Goal: Register for event/course

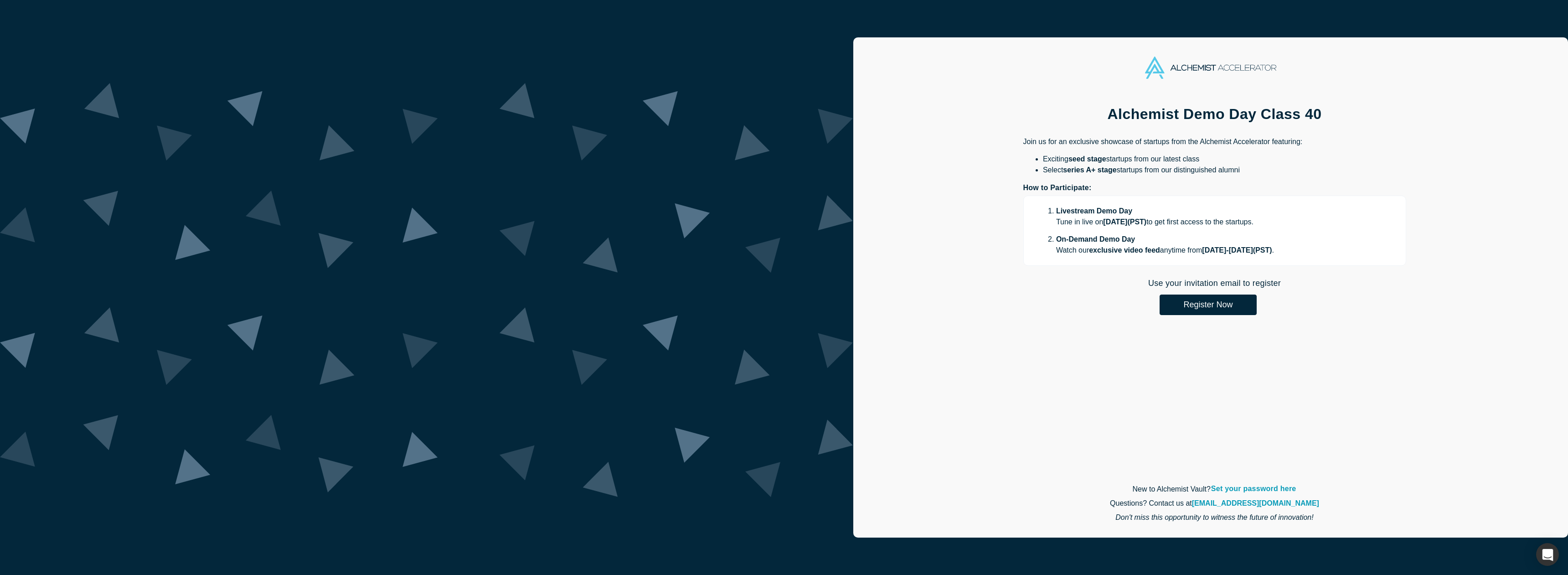
click at [1160, 309] on button "Register Now" at bounding box center [1208, 305] width 97 height 21
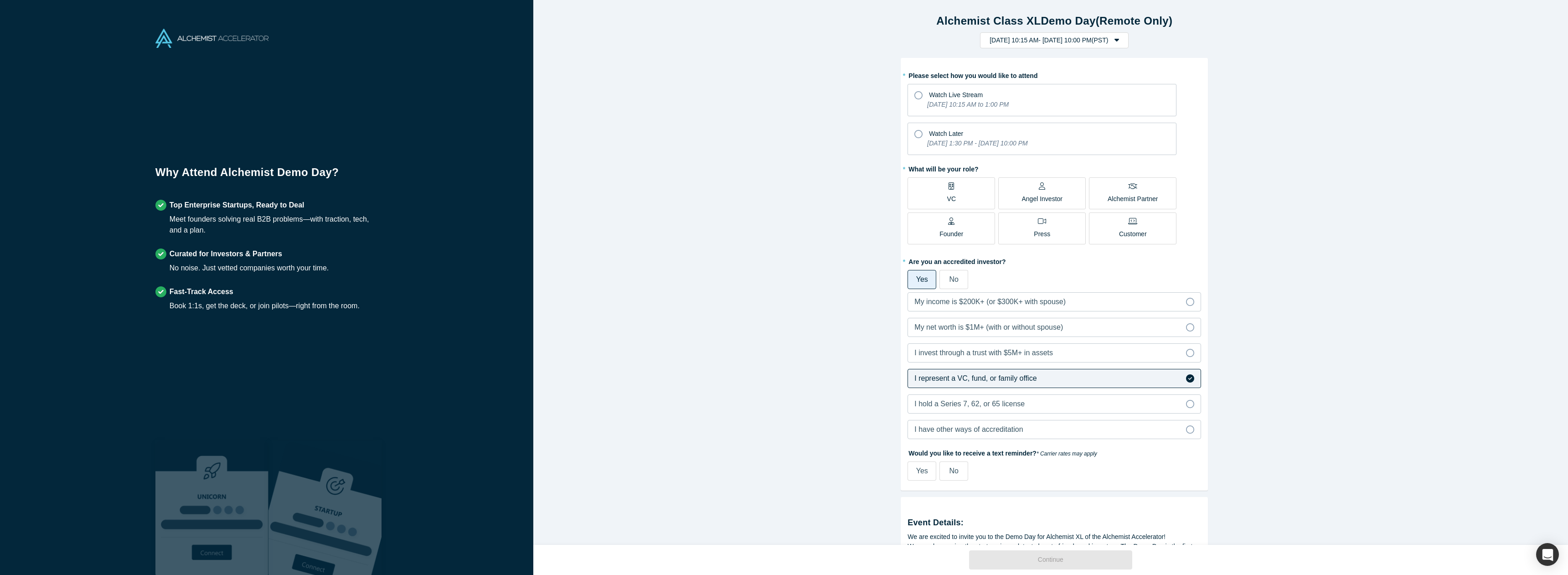
click at [947, 88] on div "Watch Live Stream" at bounding box center [1041, 94] width 255 height 12
click at [0, 0] on input "Watch Live Stream [DATE] 10:15 AM to 1:00 PM" at bounding box center [0, 0] width 0 height 0
click at [963, 196] on label "VC" at bounding box center [951, 193] width 88 height 32
click at [0, 0] on input "VC" at bounding box center [0, 0] width 0 height 0
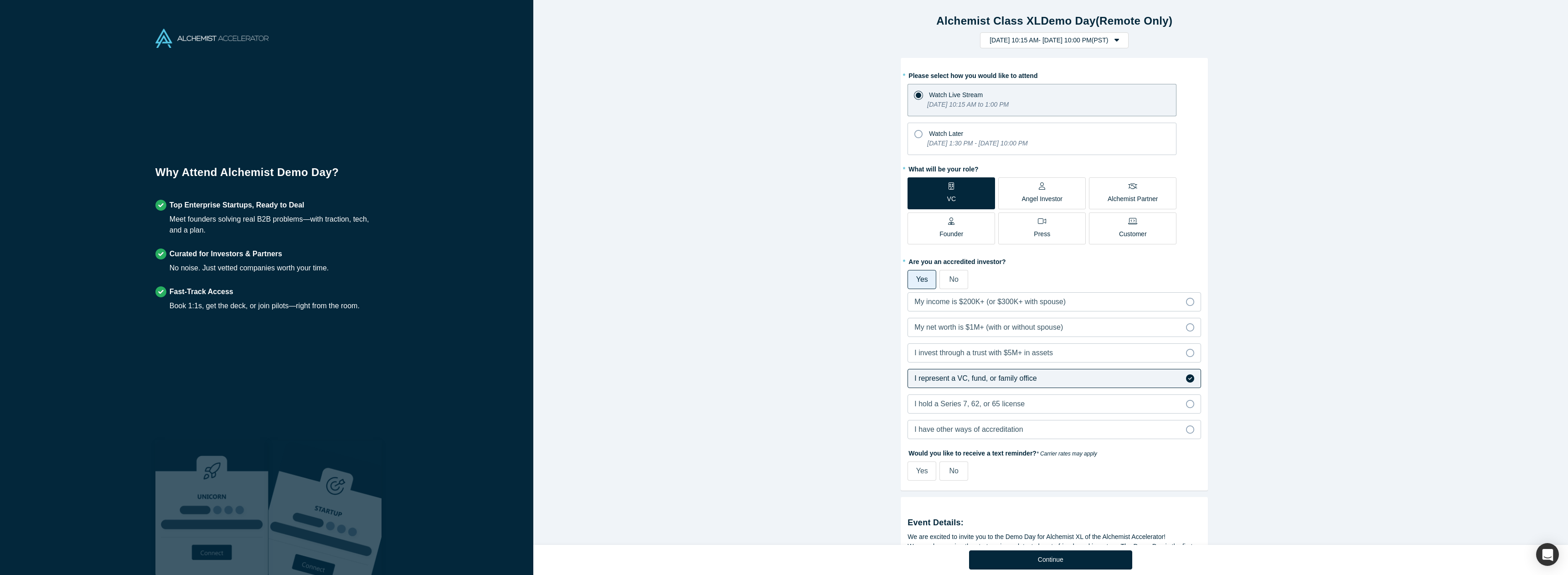
click at [916, 478] on label "Yes" at bounding box center [922, 471] width 29 height 19
click at [0, 0] on input "Yes" at bounding box center [0, 0] width 0 height 0
select select "US"
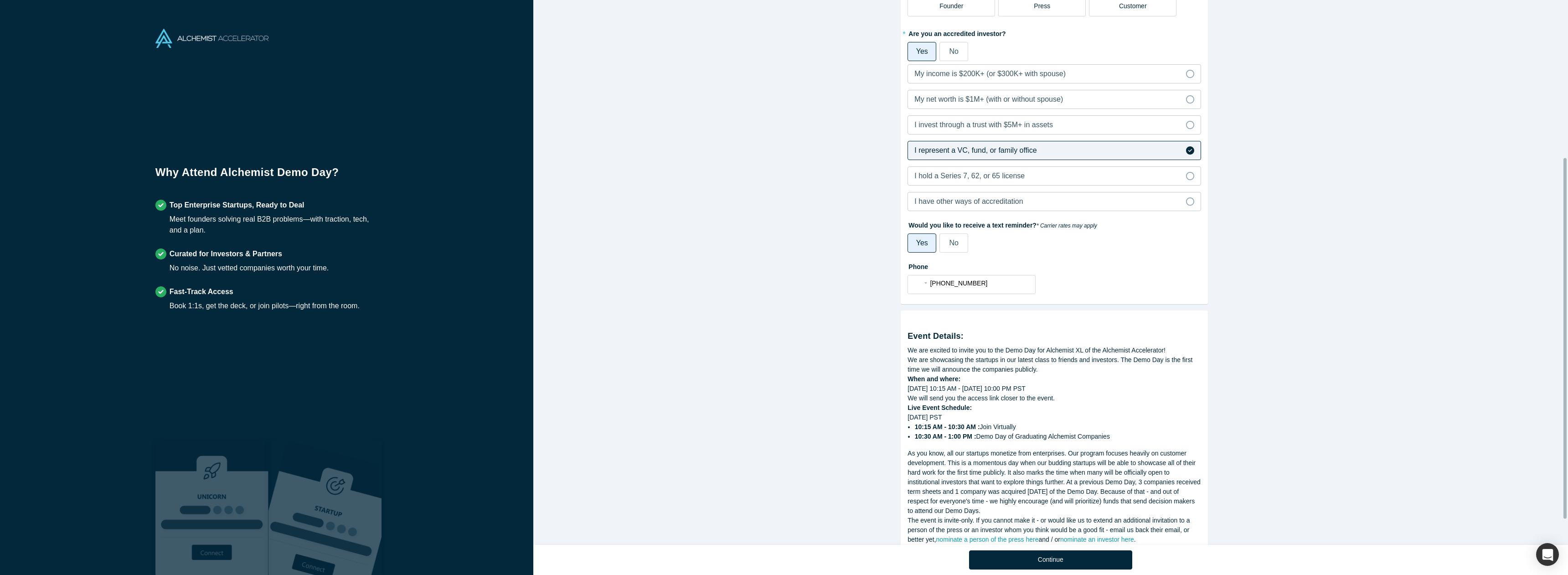
scroll to position [276, 0]
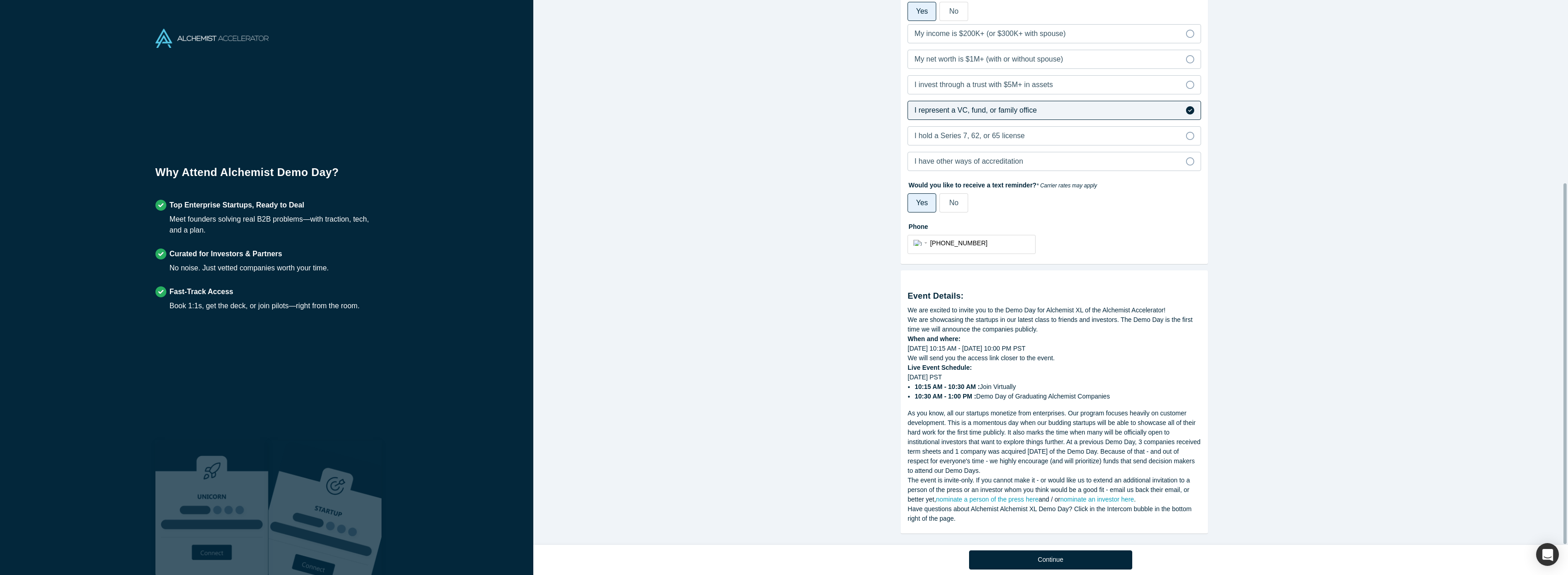
click at [1053, 559] on button "Continue" at bounding box center [1051, 560] width 163 height 19
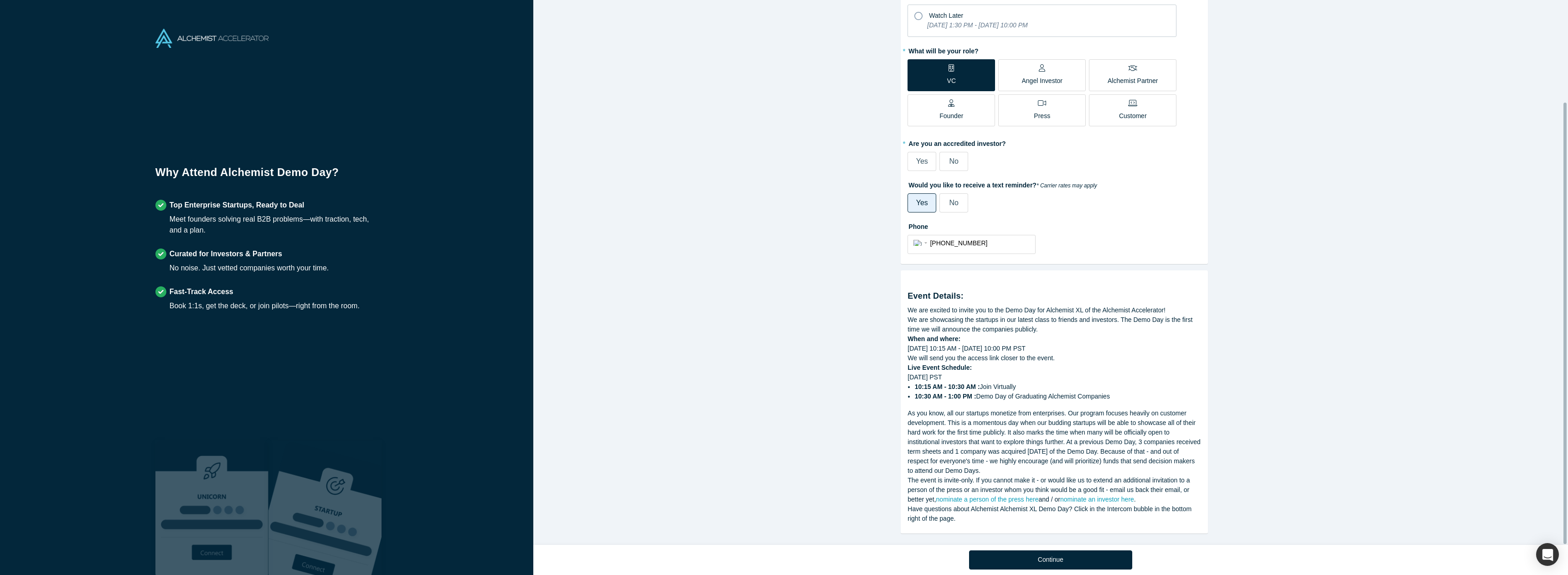
scroll to position [126, 0]
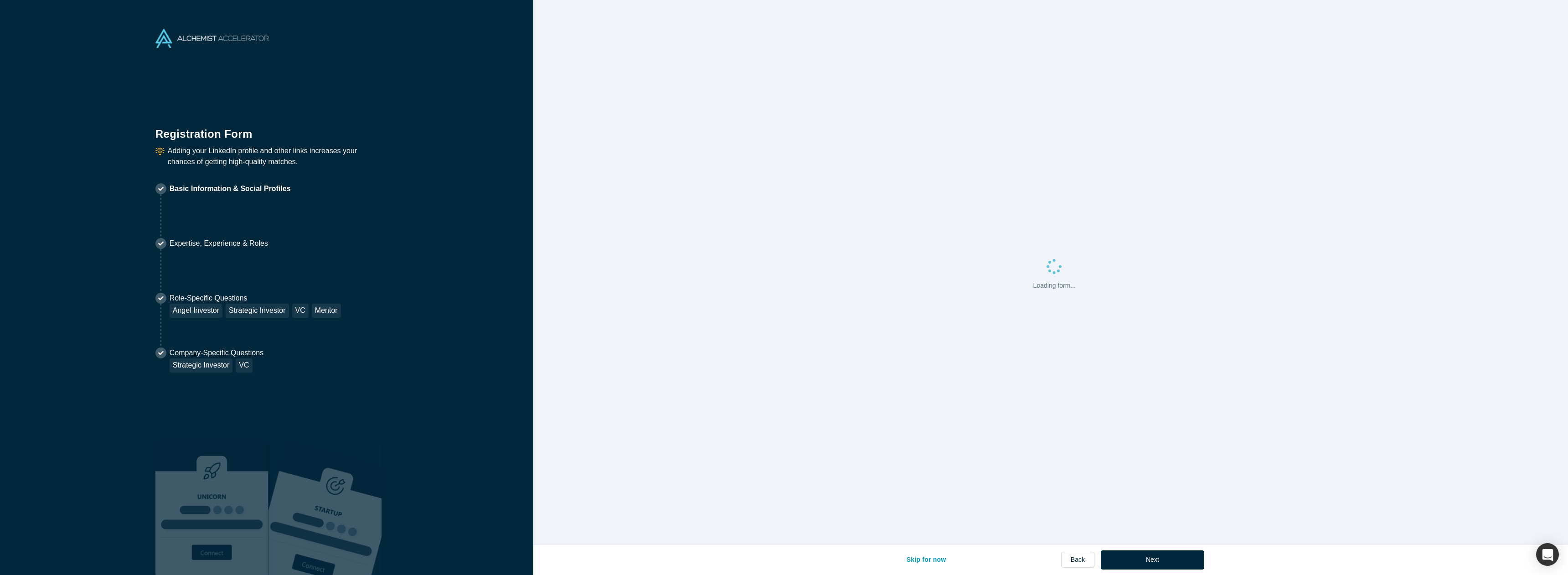
select select "US"
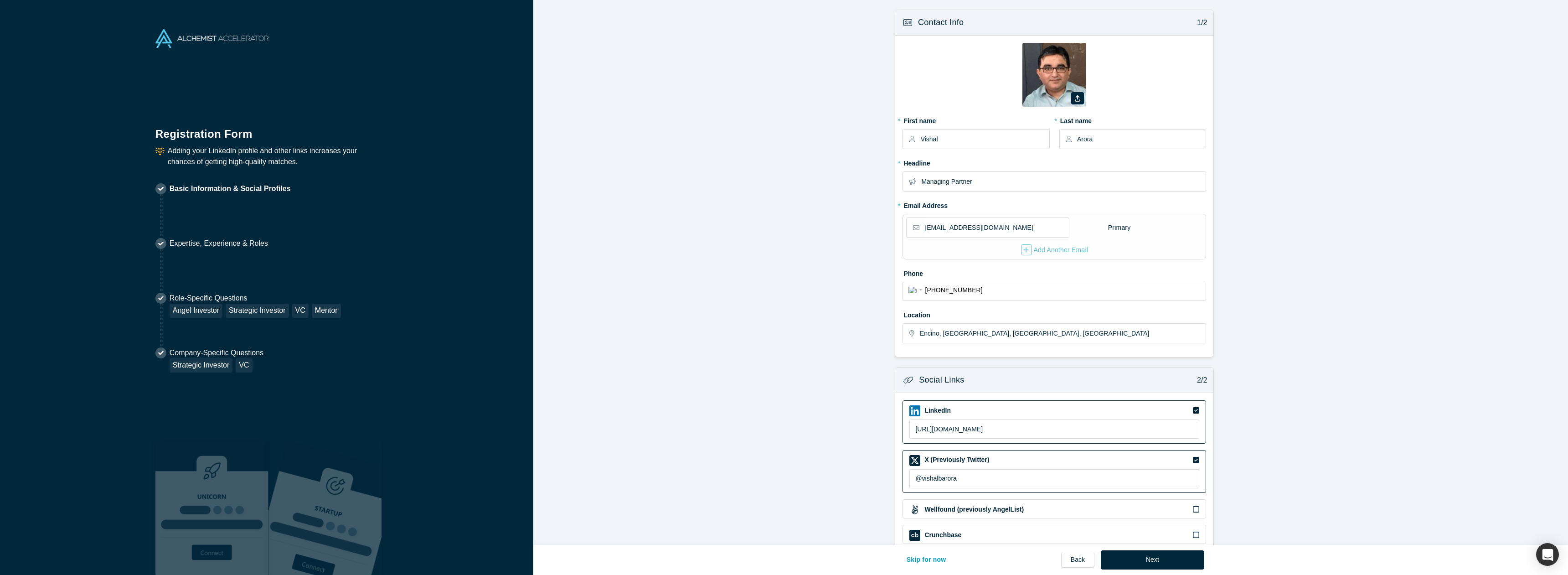
click at [1153, 561] on button "Next" at bounding box center [1152, 560] width 103 height 19
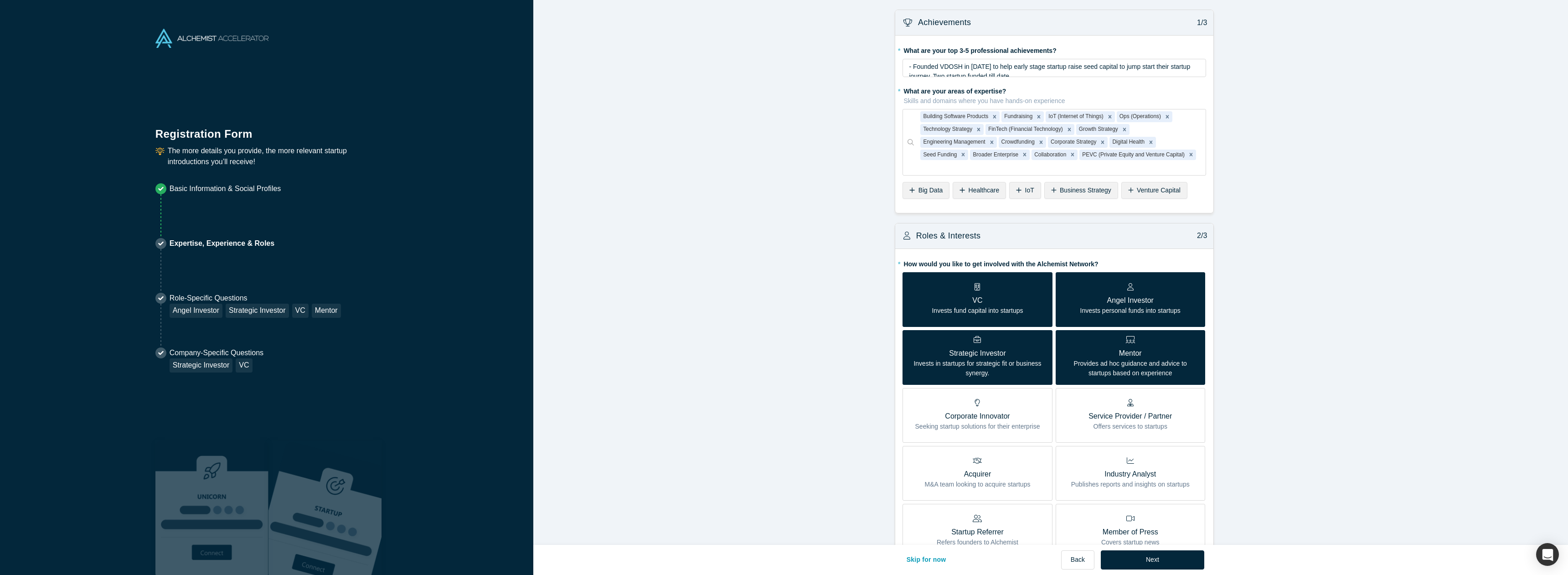
click at [1153, 561] on button "Next" at bounding box center [1152, 560] width 103 height 19
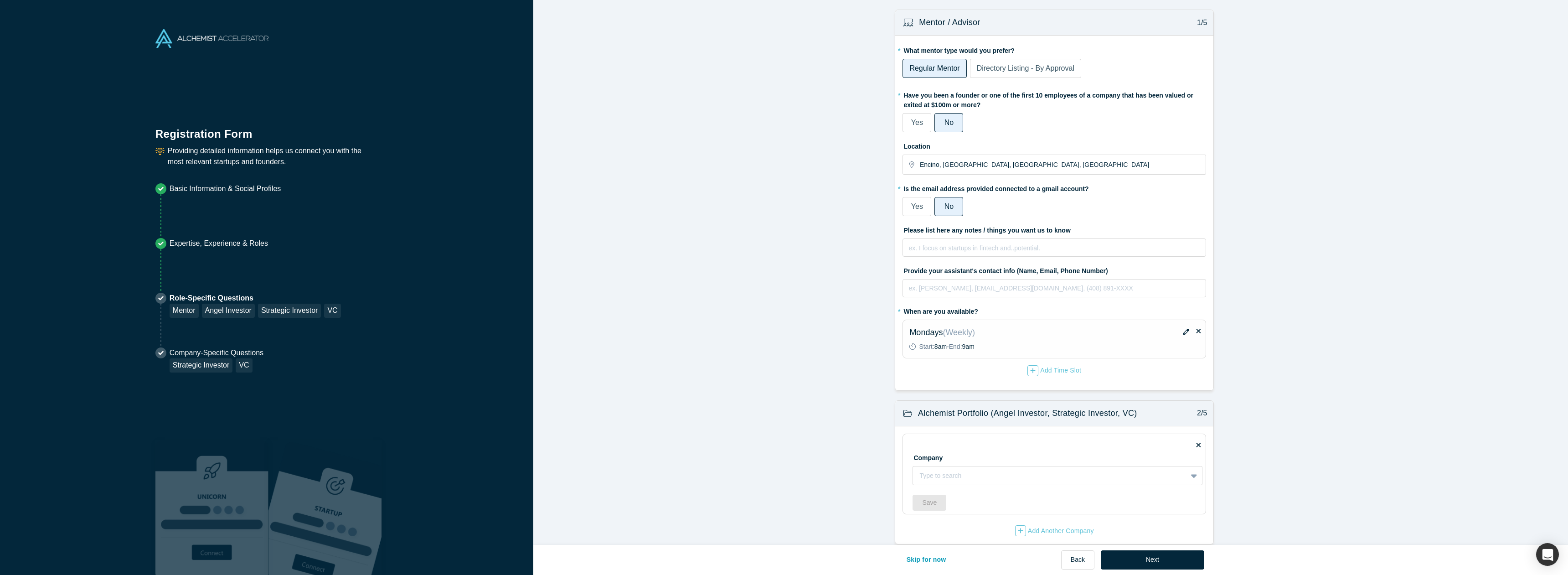
click at [1153, 560] on button "Next" at bounding box center [1152, 560] width 103 height 19
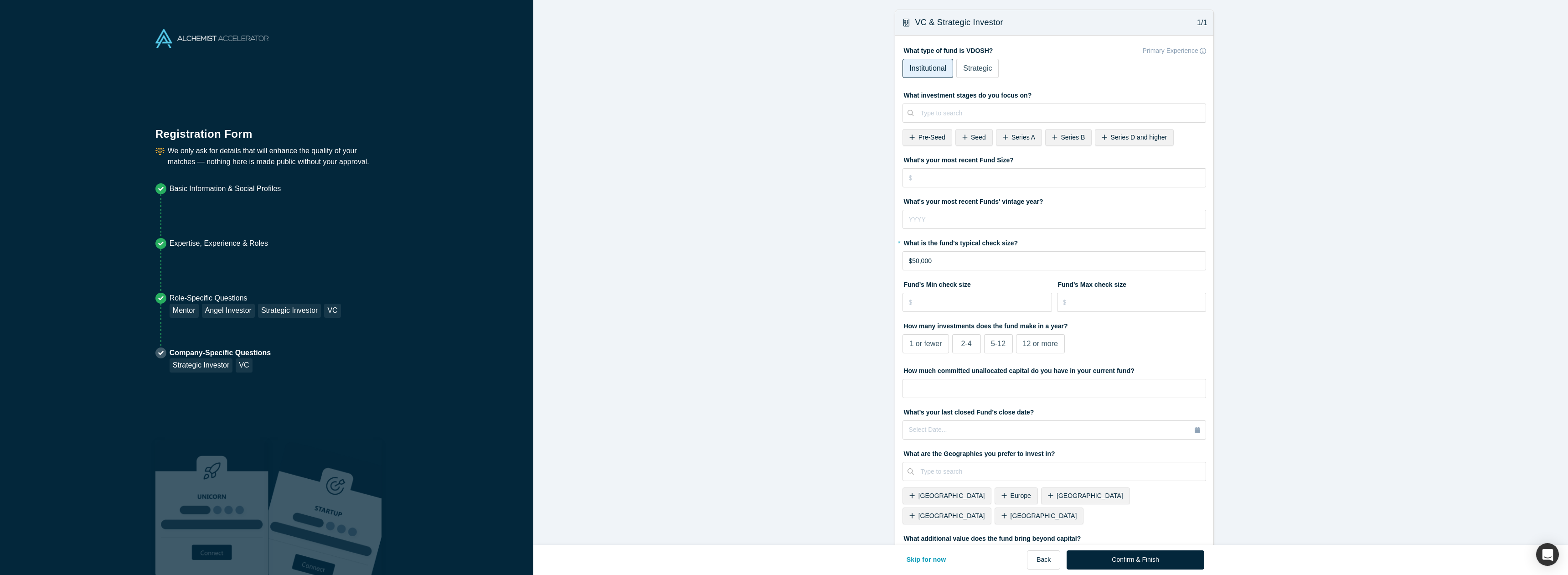
click at [1153, 560] on button "Confirm & Finish" at bounding box center [1135, 560] width 137 height 19
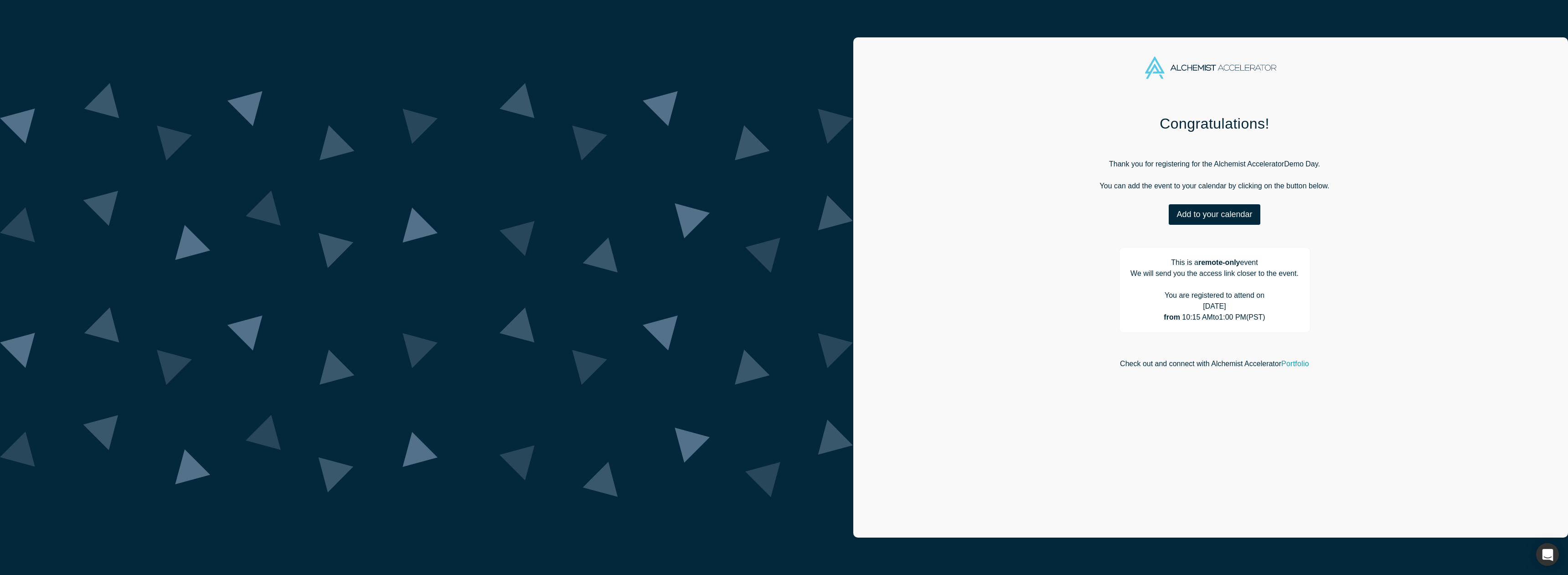
click at [1169, 210] on button "Add to your calendar" at bounding box center [1214, 214] width 91 height 21
click at [1190, 242] on link "Outlook" at bounding box center [1212, 242] width 44 height 8
